Goal: Task Accomplishment & Management: Manage account settings

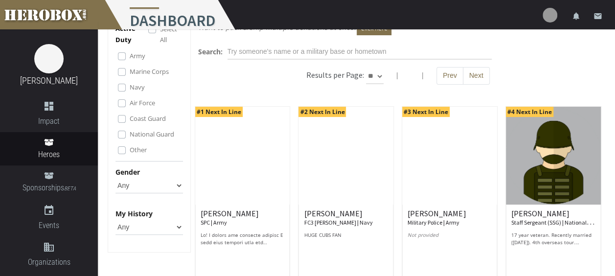
scroll to position [49, 0]
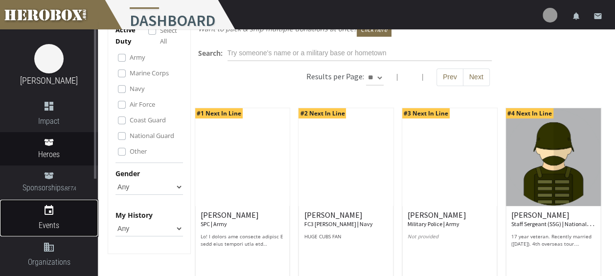
click at [53, 216] on icon "event" at bounding box center [49, 210] width 98 height 12
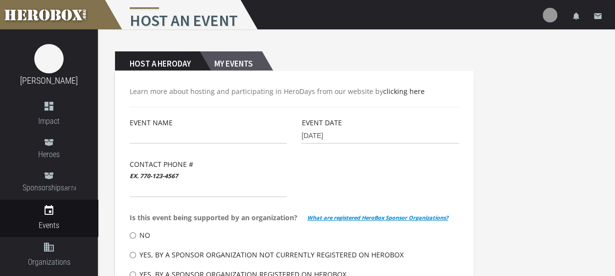
click at [237, 60] on h2 "My Events" at bounding box center [231, 61] width 62 height 20
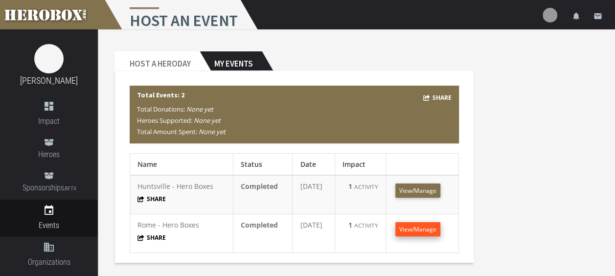
click at [428, 228] on span "View/Manage" at bounding box center [417, 229] width 37 height 8
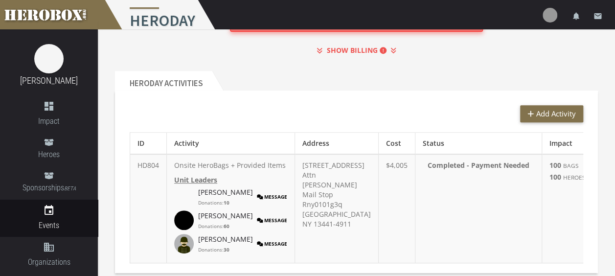
scroll to position [202, 0]
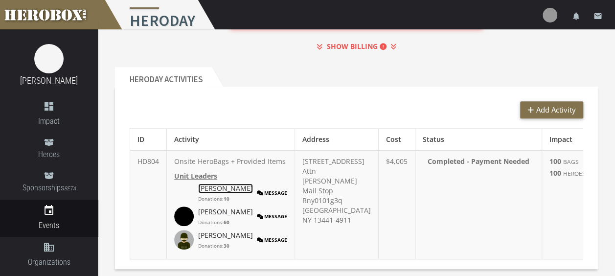
click at [222, 193] on link "[PERSON_NAME]" at bounding box center [225, 188] width 55 height 10
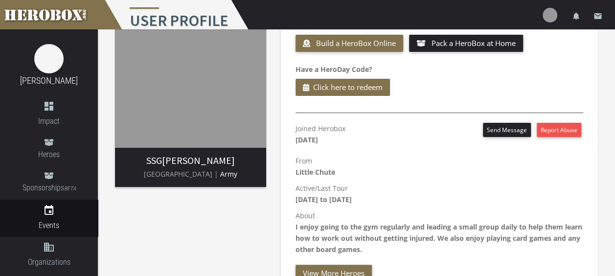
scroll to position [67, 0]
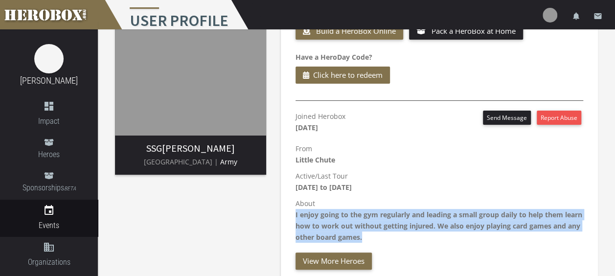
drag, startPoint x: 402, startPoint y: 236, endPoint x: 293, endPoint y: 214, distance: 111.2
click at [293, 214] on div "Joined Herobox [DATE] Send Message Report Abuse From [GEOGRAPHIC_DATA] Active/L…" at bounding box center [439, 190] width 302 height 159
copy b "I enjoy going to the gym regularly and leading a small group daily to help them…"
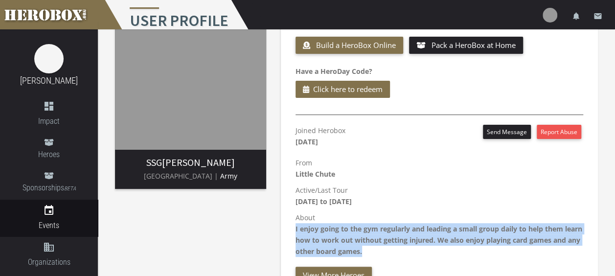
scroll to position [0, 0]
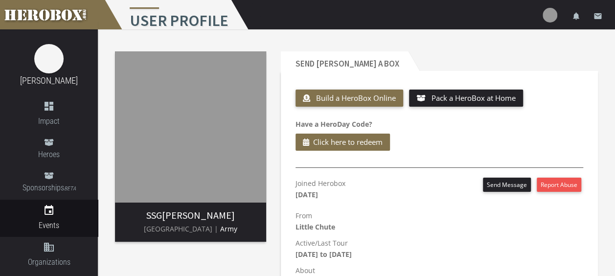
drag, startPoint x: 239, startPoint y: 214, endPoint x: 145, endPoint y: 217, distance: 94.0
click at [145, 217] on h3 "SSG [PERSON_NAME]" at bounding box center [190, 215] width 135 height 11
copy h3 "SSG [PERSON_NAME]"
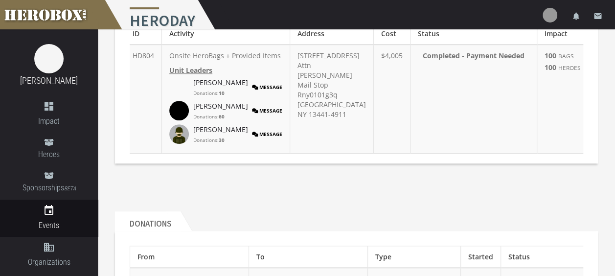
scroll to position [307, 0]
click at [203, 112] on link "[PERSON_NAME]" at bounding box center [220, 107] width 55 height 10
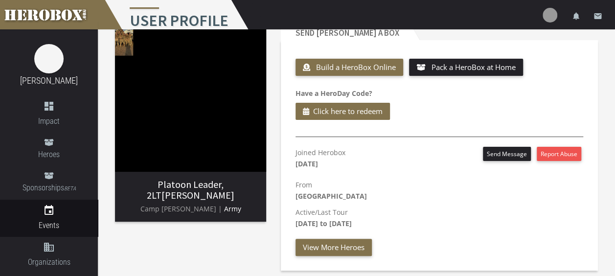
scroll to position [31, 0]
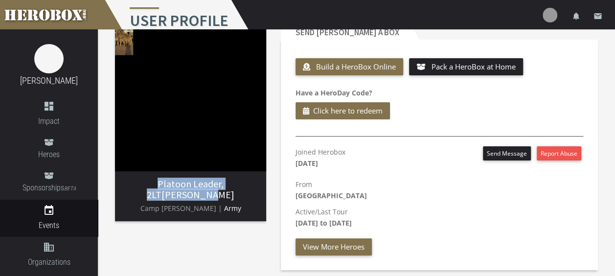
drag, startPoint x: 255, startPoint y: 185, endPoint x: 125, endPoint y: 185, distance: 129.6
click at [125, 185] on h3 "Platoon Leader, 2LT [PERSON_NAME]" at bounding box center [190, 190] width 135 height 22
copy h3 "Platoon Leader, 2LT [PERSON_NAME]"
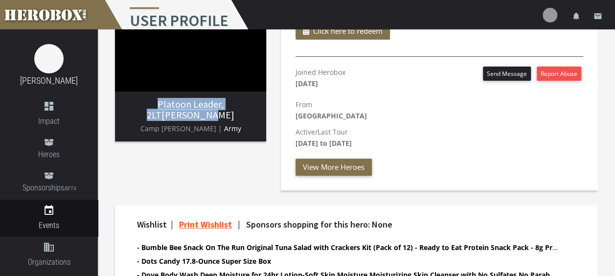
scroll to position [109, 0]
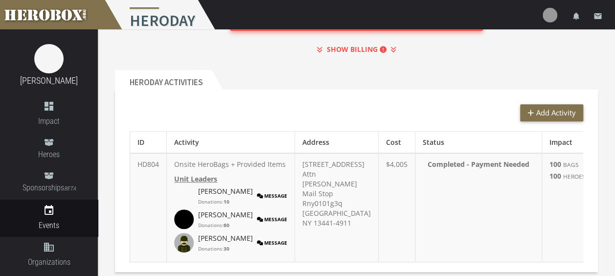
scroll to position [199, 0]
click at [218, 197] on link "[PERSON_NAME]" at bounding box center [225, 192] width 55 height 10
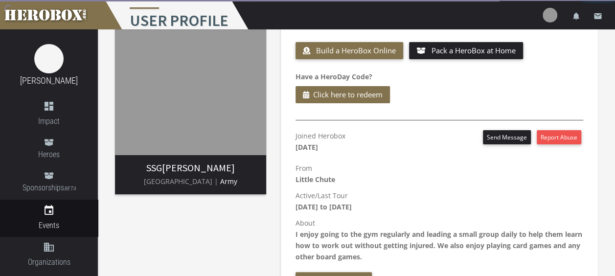
scroll to position [50, 0]
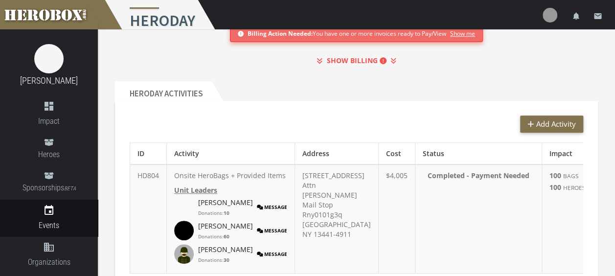
scroll to position [243, 0]
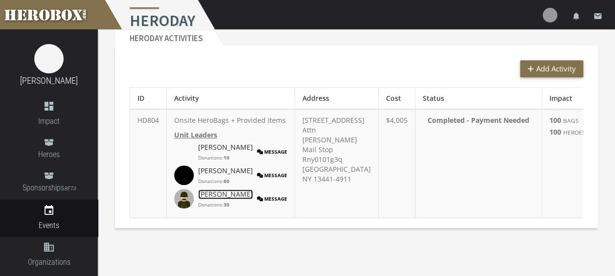
click at [210, 199] on link "[PERSON_NAME]" at bounding box center [225, 194] width 55 height 10
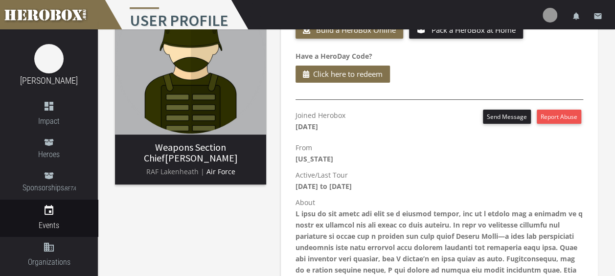
scroll to position [68, 0]
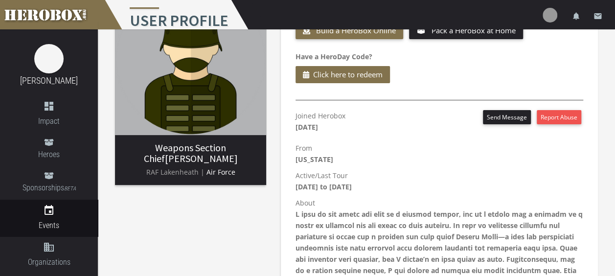
drag, startPoint x: 210, startPoint y: 158, endPoint x: 129, endPoint y: 150, distance: 81.1
click at [129, 150] on h3 "Weapons Section Chief [PERSON_NAME]" at bounding box center [190, 153] width 135 height 22
copy h3 "Weapons Section Chief [PERSON_NAME]"
drag, startPoint x: 200, startPoint y: 172, endPoint x: 148, endPoint y: 172, distance: 51.9
click at [148, 172] on span "RAF Lakenheath |" at bounding box center [175, 171] width 58 height 9
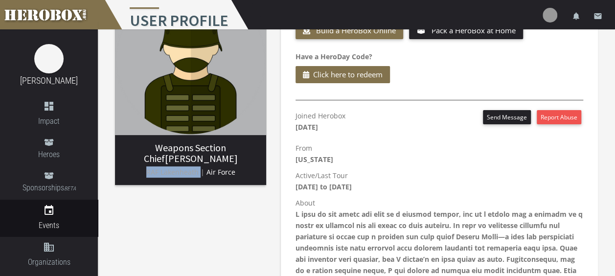
copy span "RAF Lakenheath"
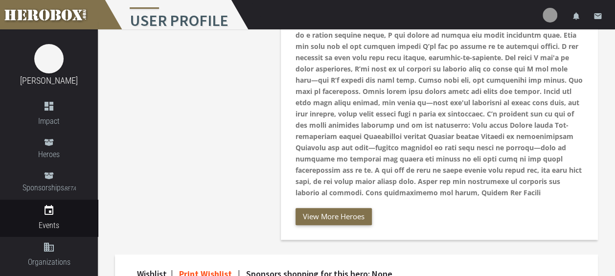
scroll to position [302, 0]
click at [538, 191] on p "About" at bounding box center [439, 80] width 288 height 236
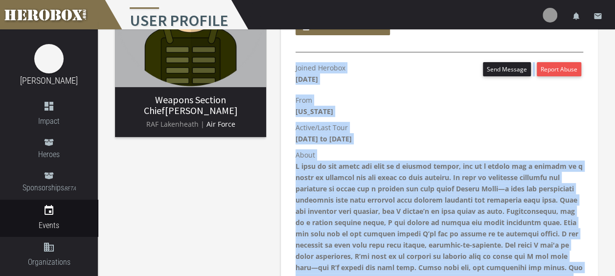
scroll to position [233, 0]
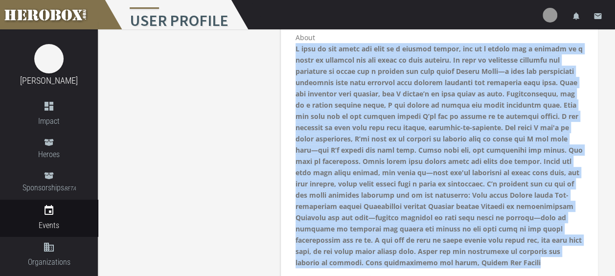
drag, startPoint x: 539, startPoint y: 192, endPoint x: 289, endPoint y: 52, distance: 286.0
click at [289, 52] on div "Joined Herobox [DATE] Send Message Report Abuse From [US_STATE] Active/Last Tou…" at bounding box center [439, 120] width 302 height 350
copy b "L ipsu do sit ametc adi elit se d eiusmod tempor, inc ut l etdolo mag a enimadm…"
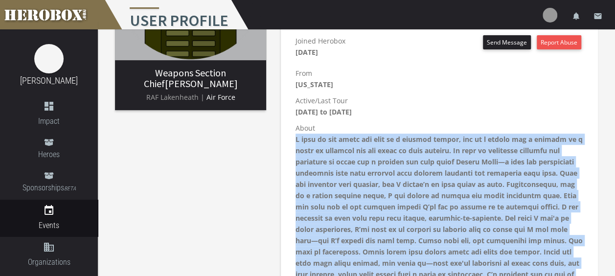
scroll to position [142, 0]
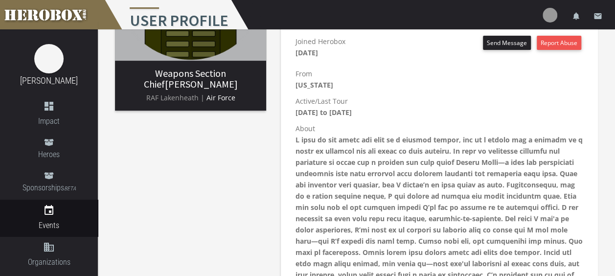
click at [223, 204] on div "Weapons Section Chief [PERSON_NAME] [GEOGRAPHIC_DATA] | Air Force" at bounding box center [191, 155] width 166 height 506
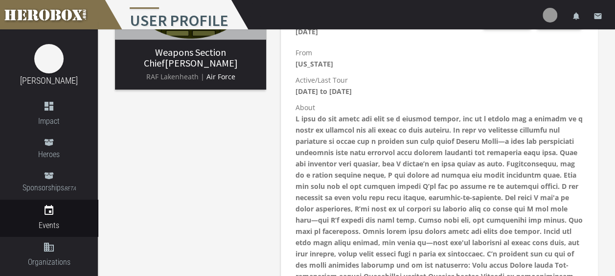
scroll to position [0, 0]
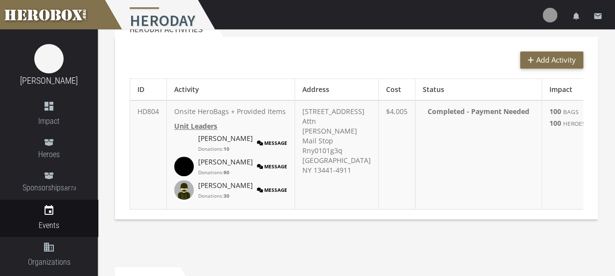
scroll to position [81, 0]
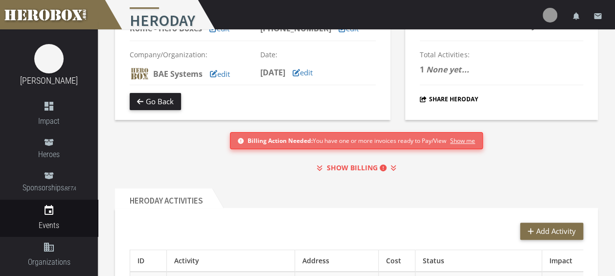
click at [377, 163] on b "SHOW BILLING" at bounding box center [357, 167] width 60 height 11
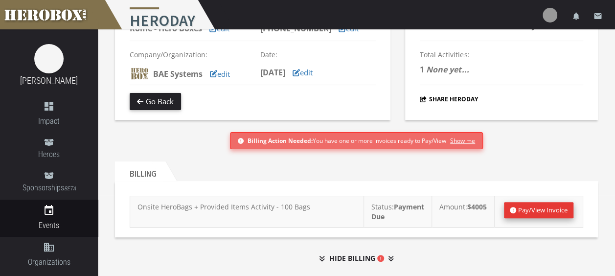
click at [521, 208] on link "Pay/View Invoice" at bounding box center [538, 210] width 69 height 16
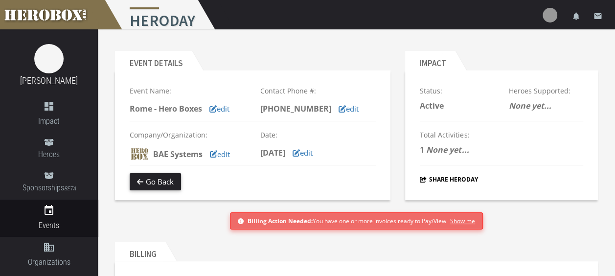
scroll to position [0, 0]
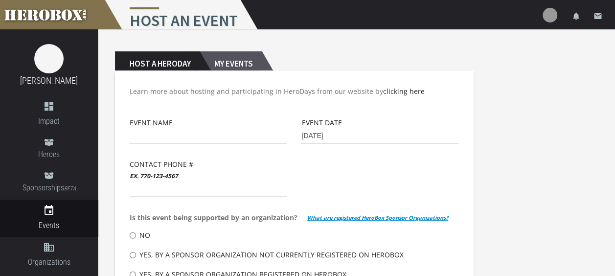
click at [241, 62] on h2 "My Events" at bounding box center [231, 61] width 62 height 20
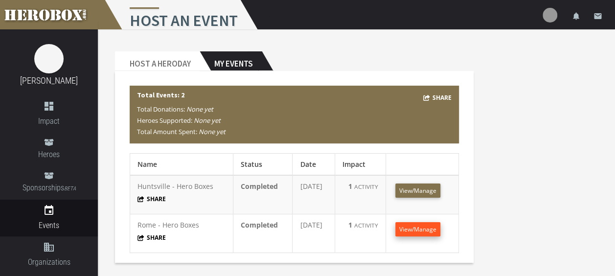
click at [429, 234] on link "View/Manage" at bounding box center [417, 229] width 45 height 14
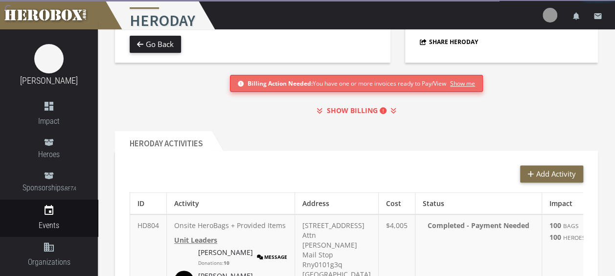
scroll to position [139, 0]
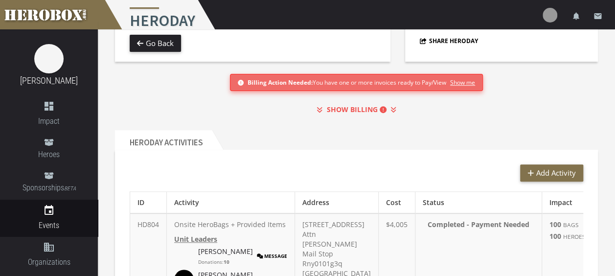
click at [384, 110] on icon at bounding box center [383, 109] width 7 height 7
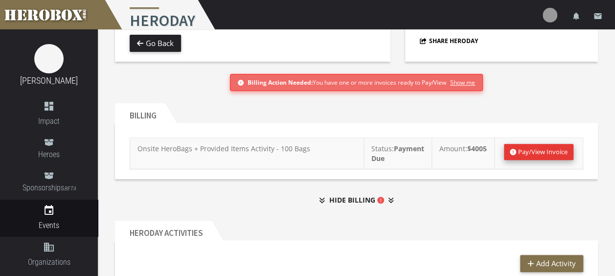
click at [513, 150] on icon at bounding box center [513, 152] width 6 height 6
